Goal: Find specific fact: Find contact information

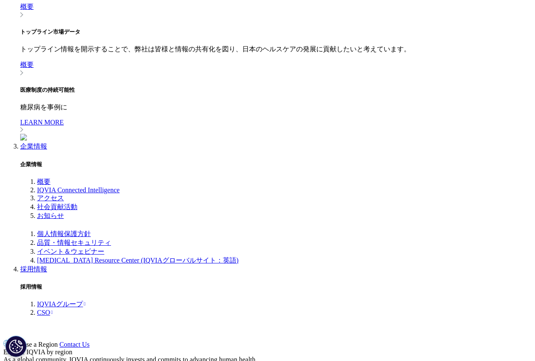
scroll to position [450, 0]
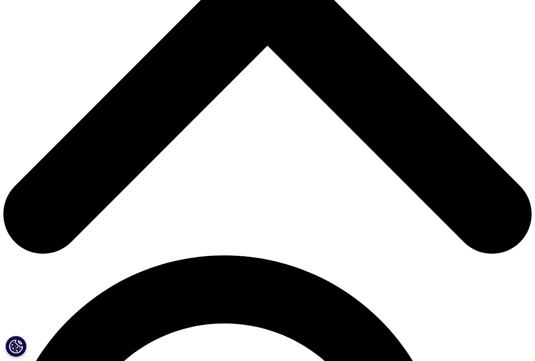
scroll to position [279, 0]
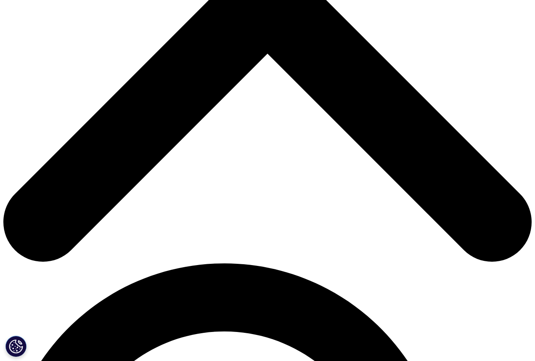
drag, startPoint x: 103, startPoint y: 176, endPoint x: 233, endPoint y: 177, distance: 129.5
copy strong "IQVIAソリューションズ ジャパン合同会社"
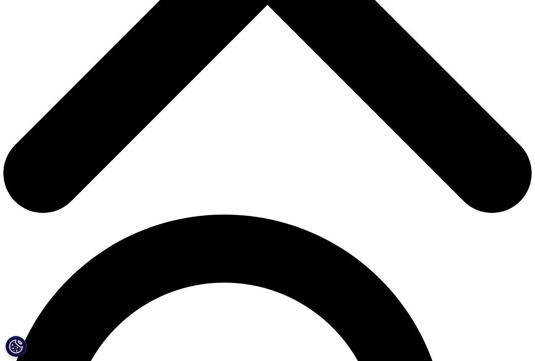
scroll to position [351, 0]
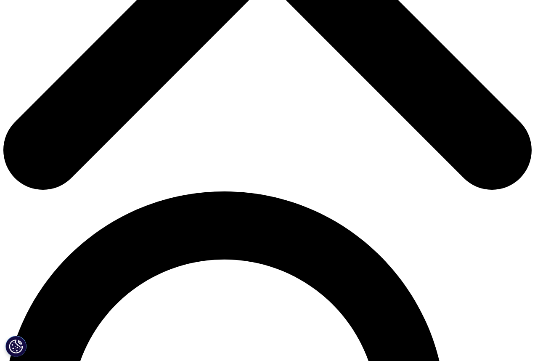
copy strong "IQVIAソリューションズ ジャパン合同会社"
